Goal: Transaction & Acquisition: Purchase product/service

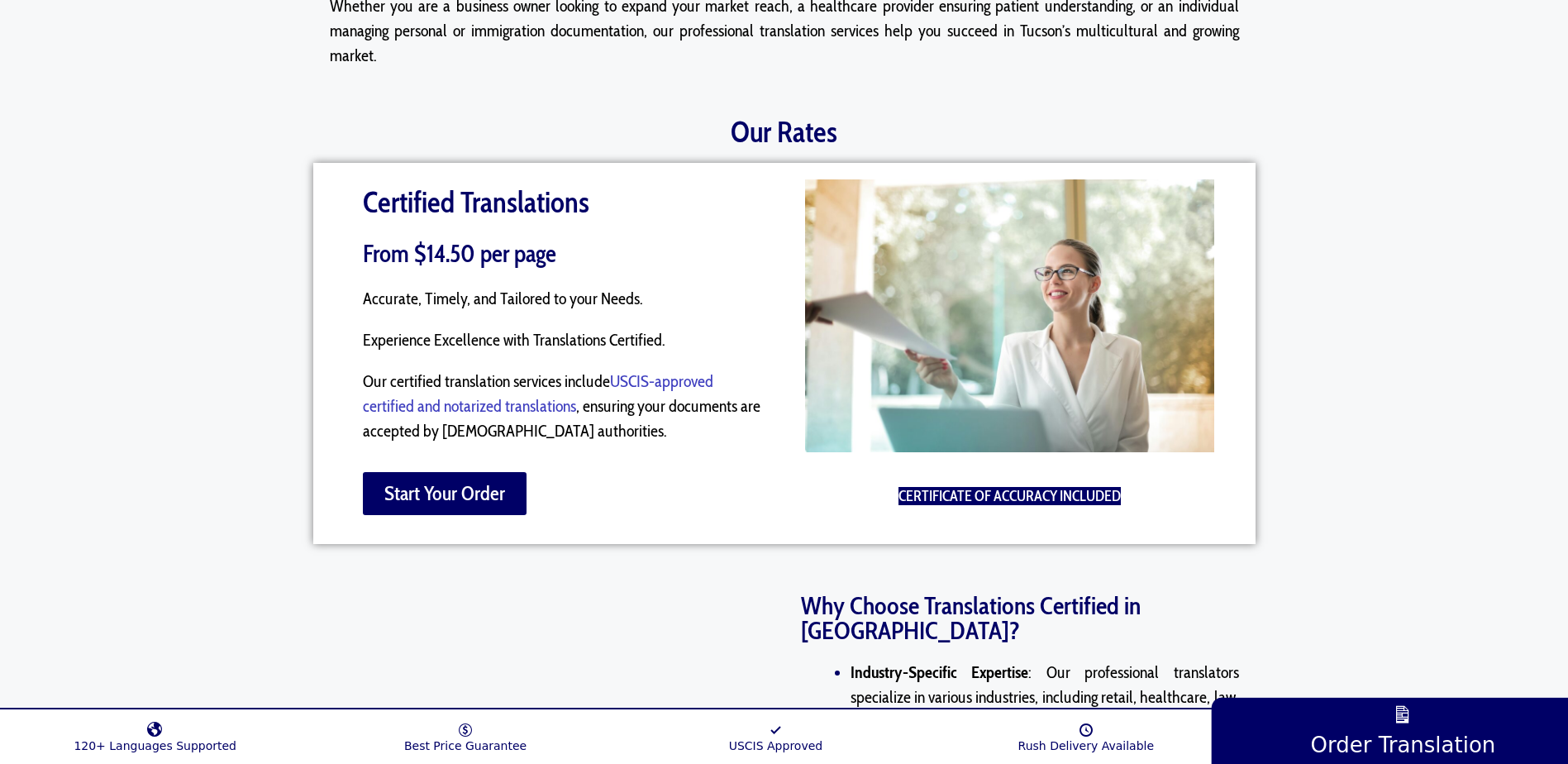
scroll to position [1571, 0]
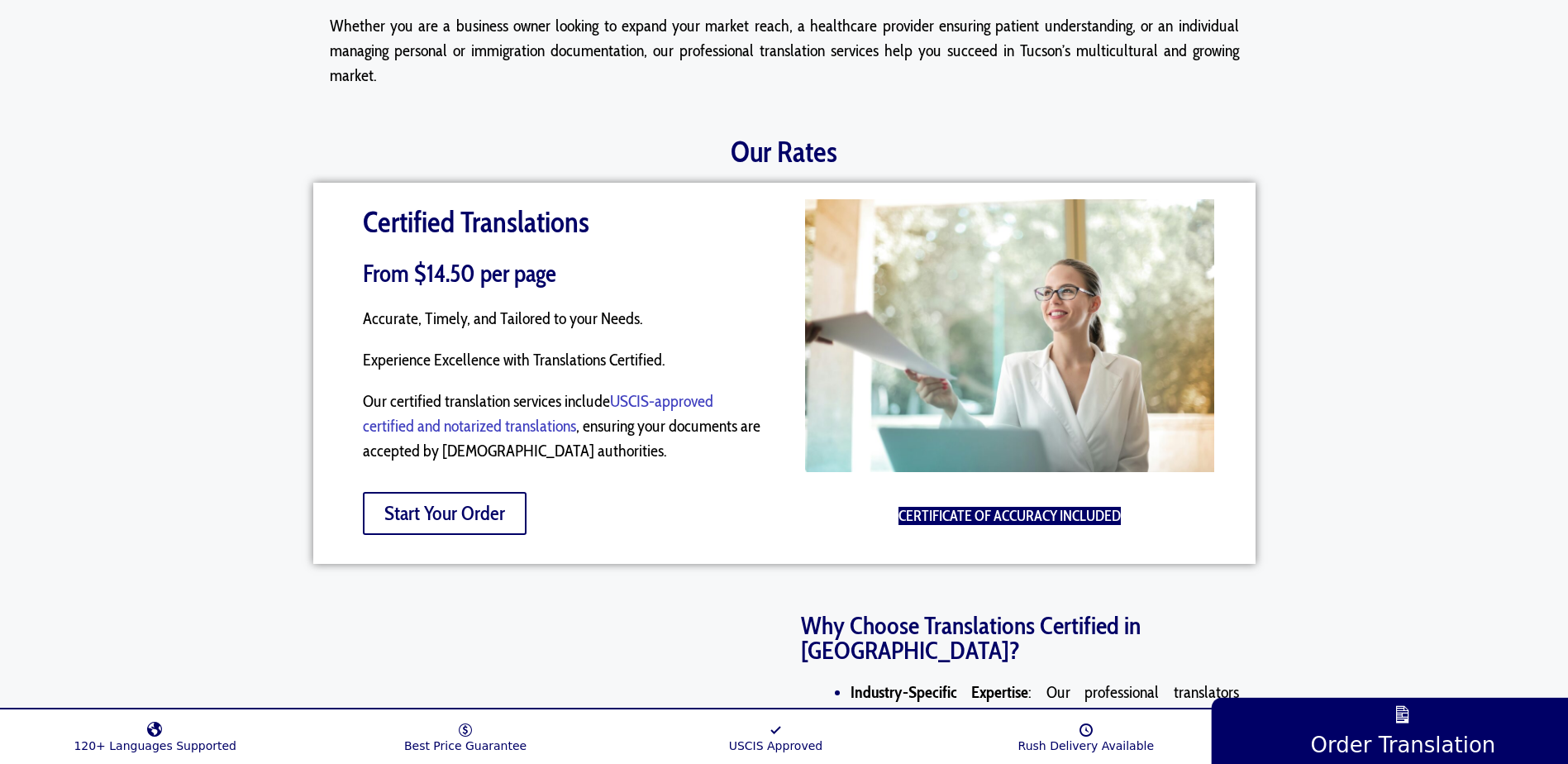
click at [489, 516] on span "Start Your Order" at bounding box center [445, 512] width 121 height 20
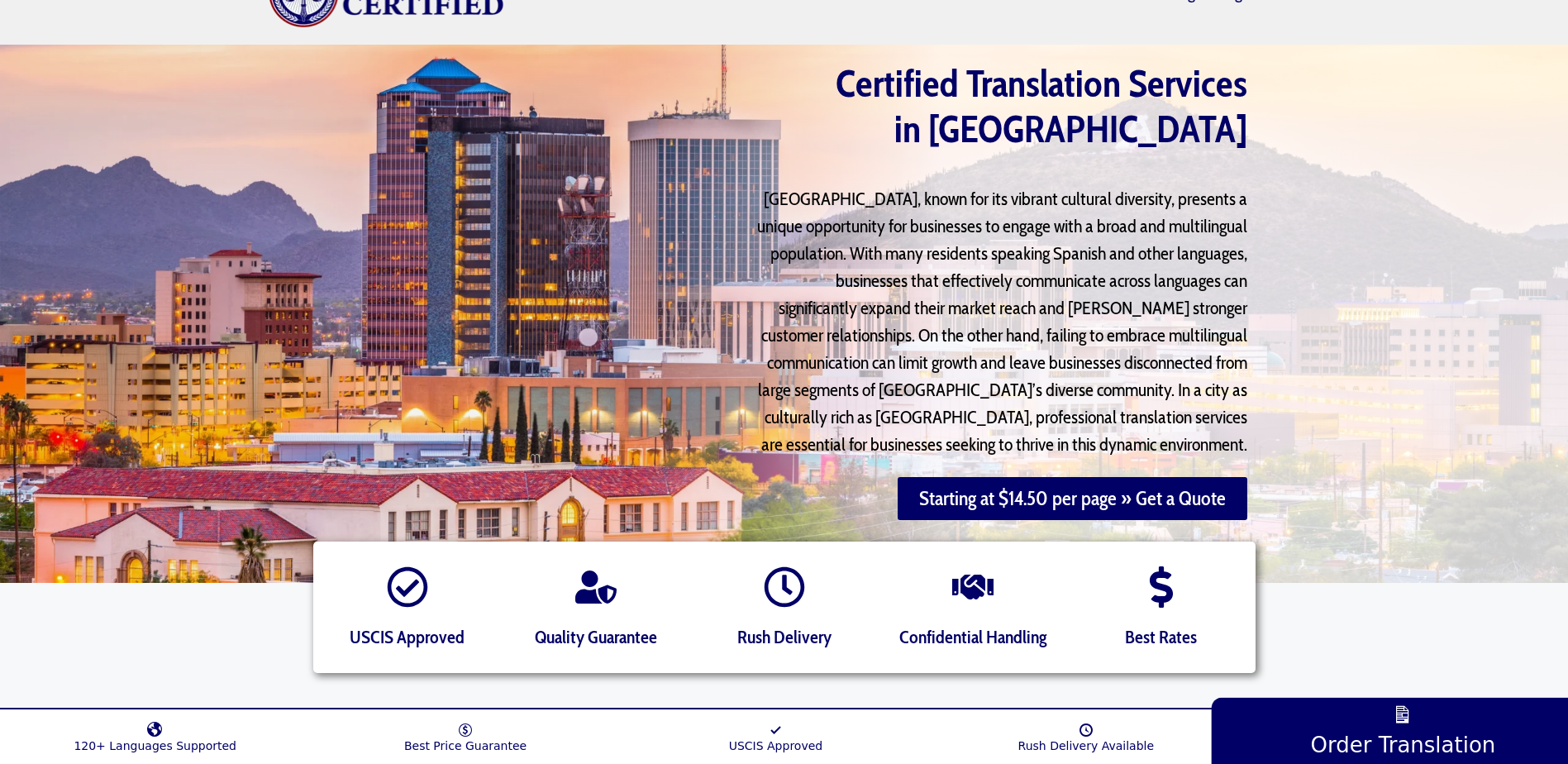
scroll to position [31, 0]
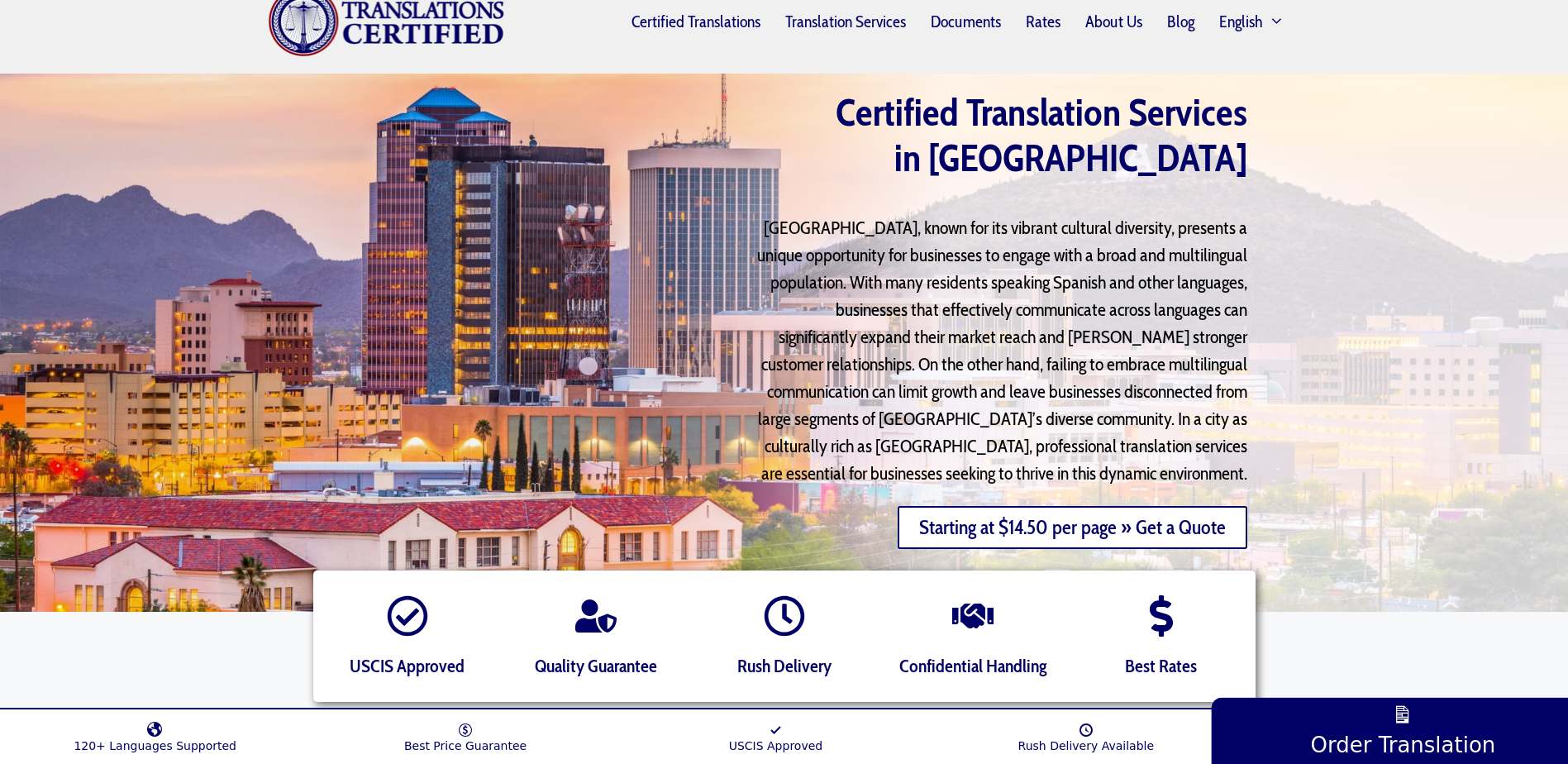
click at [1041, 536] on link "Starting at $14.50 per page » Get a Quote" at bounding box center [1072, 527] width 349 height 43
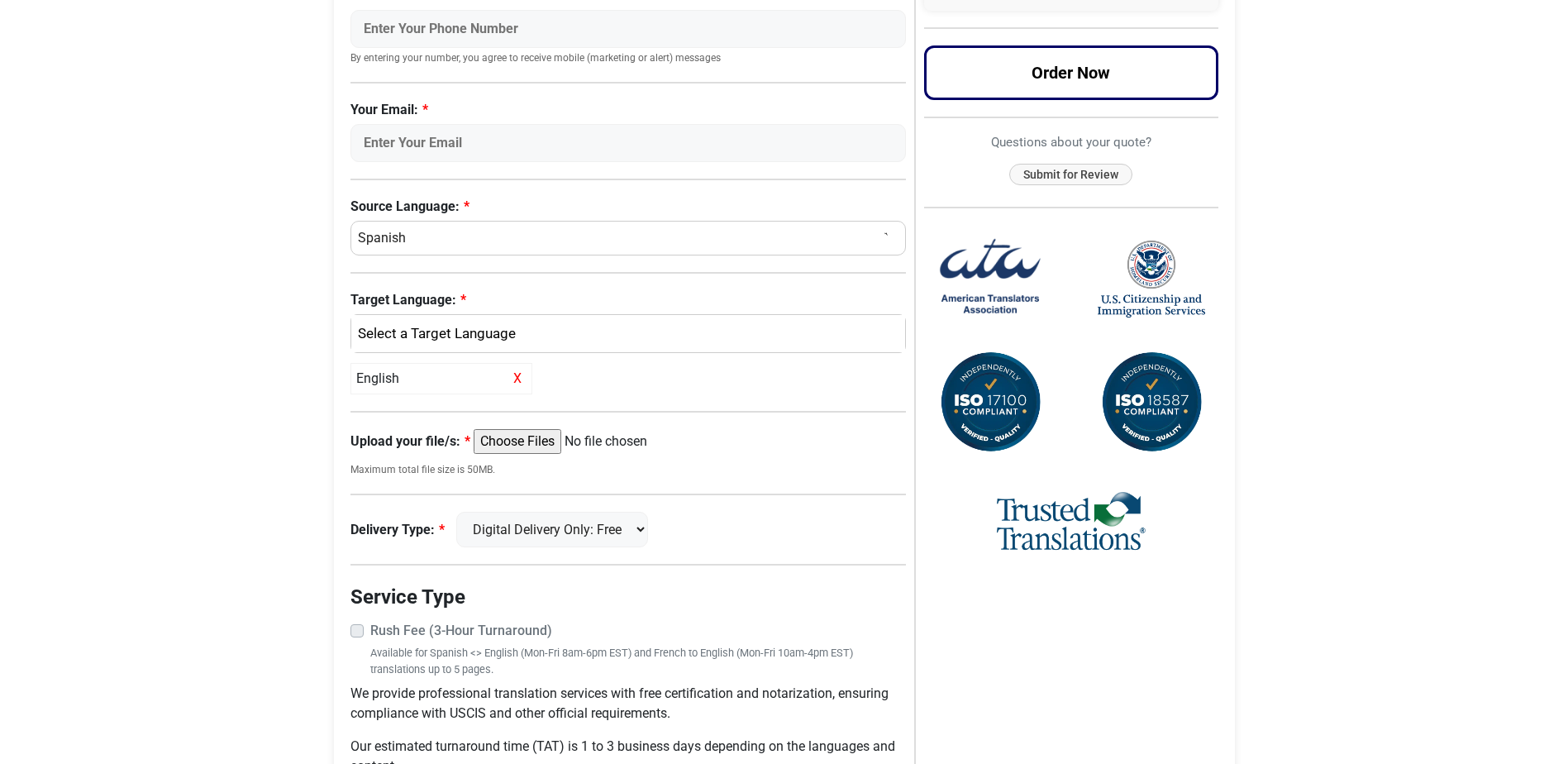
scroll to position [414, 0]
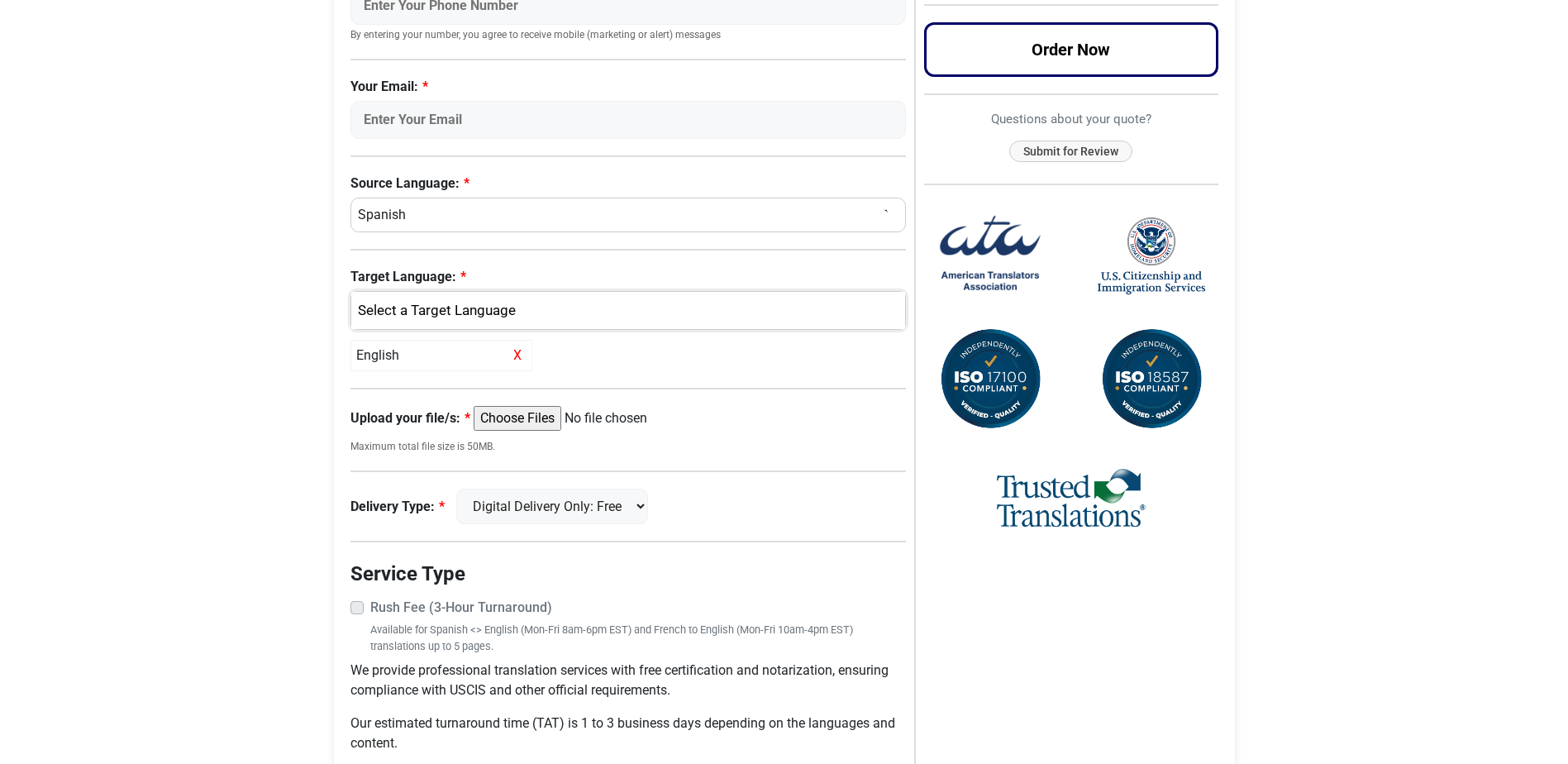
click at [477, 319] on div "English" at bounding box center [624, 310] width 530 height 21
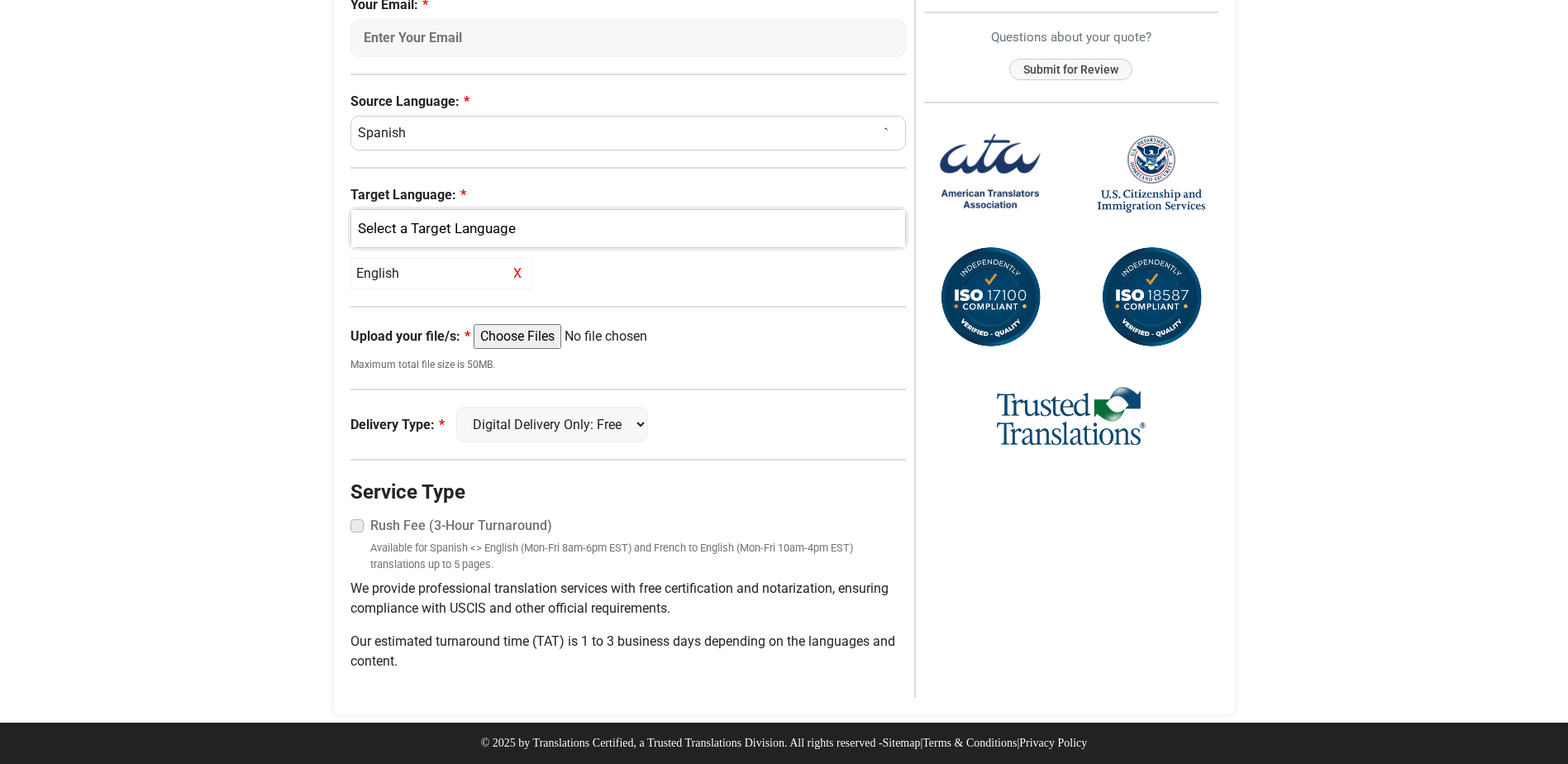
scroll to position [497, 0]
click at [636, 420] on select "Digital Delivery Only: Free FedEx 2 Day: $15" at bounding box center [552, 425] width 192 height 35
click at [648, 420] on select "Digital Delivery Only: Free FedEx 2 Day: $15" at bounding box center [552, 425] width 192 height 35
click at [753, 414] on div "Delivery Type: Digital Delivery Only: Free FedEx 2 Day: $15" at bounding box center [628, 425] width 556 height 35
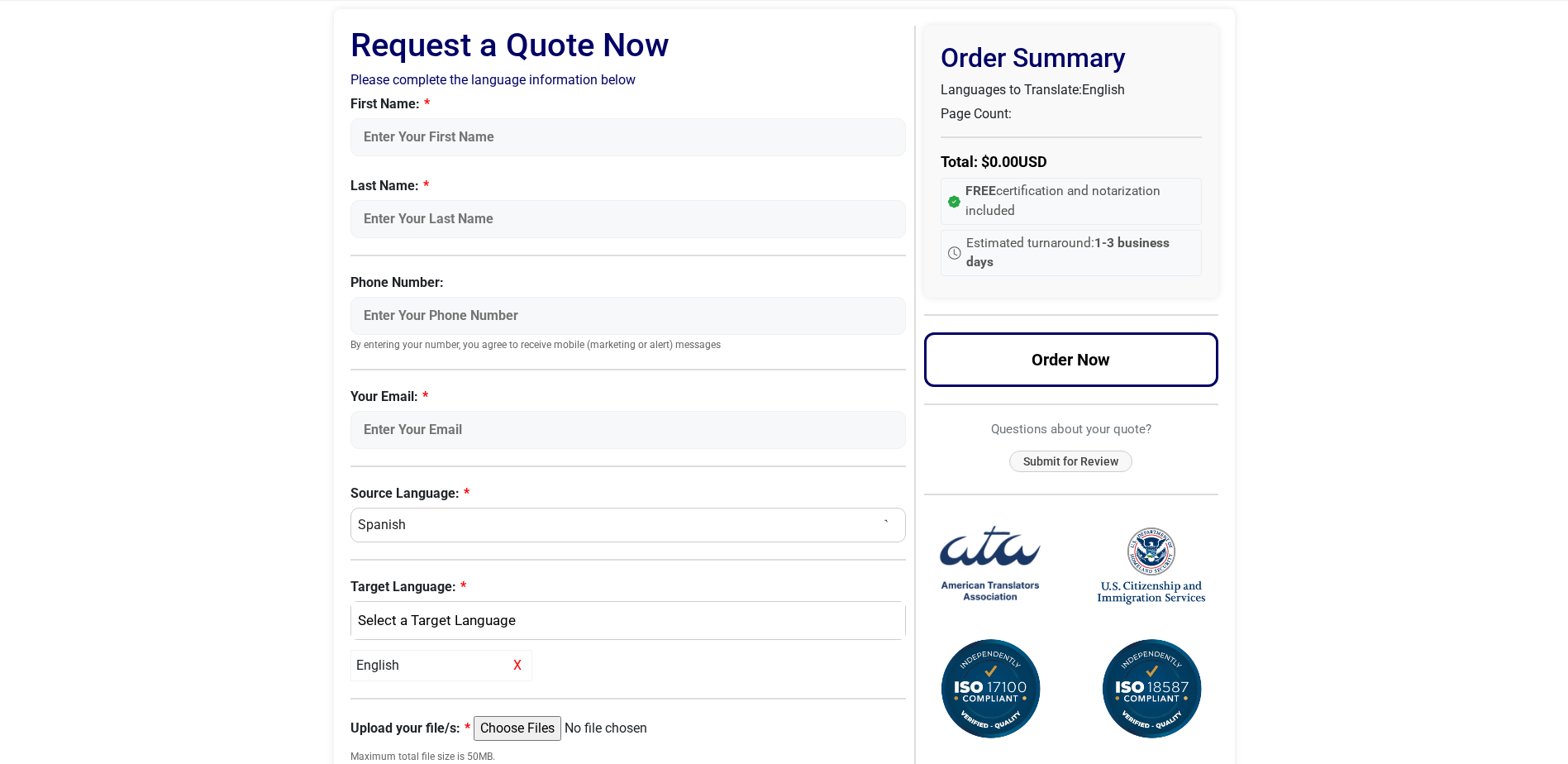
scroll to position [1, 0]
